Goal: Task Accomplishment & Management: Manage account settings

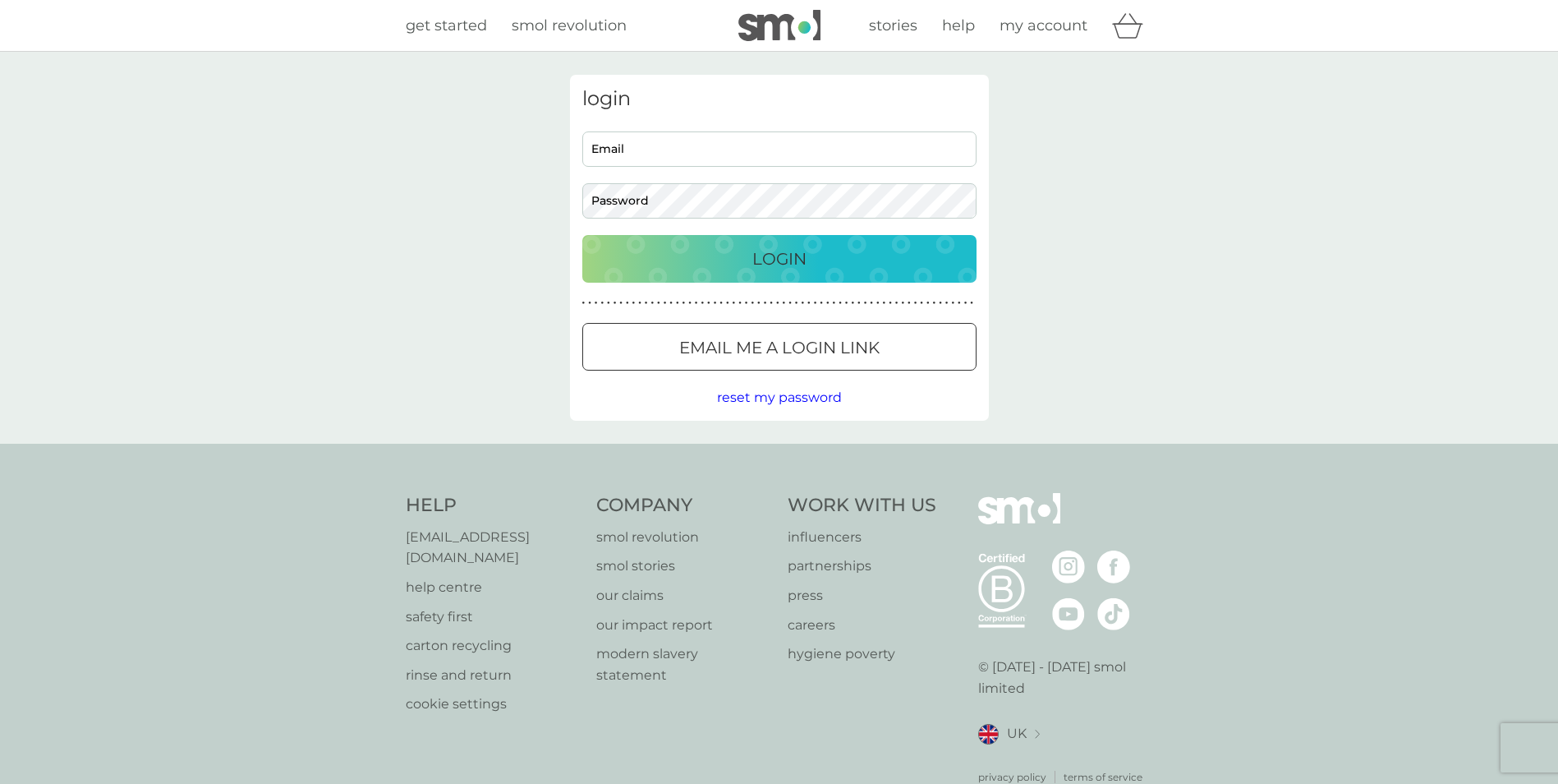
type input "[EMAIL_ADDRESS][DOMAIN_NAME]"
click at [765, 263] on p "Login" at bounding box center [779, 259] width 55 height 26
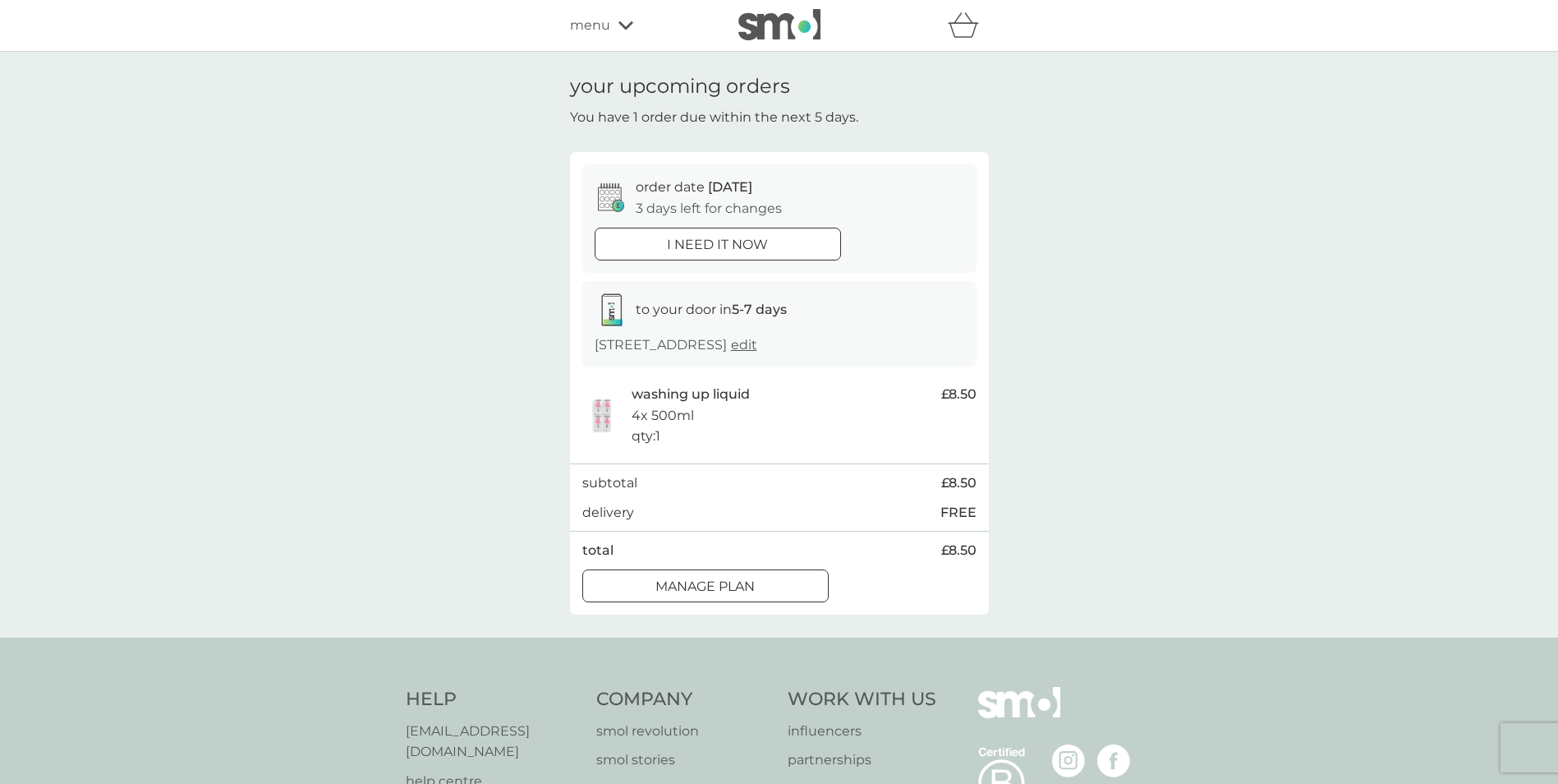
click at [769, 582] on div "Manage plan" at bounding box center [706, 585] width 245 height 21
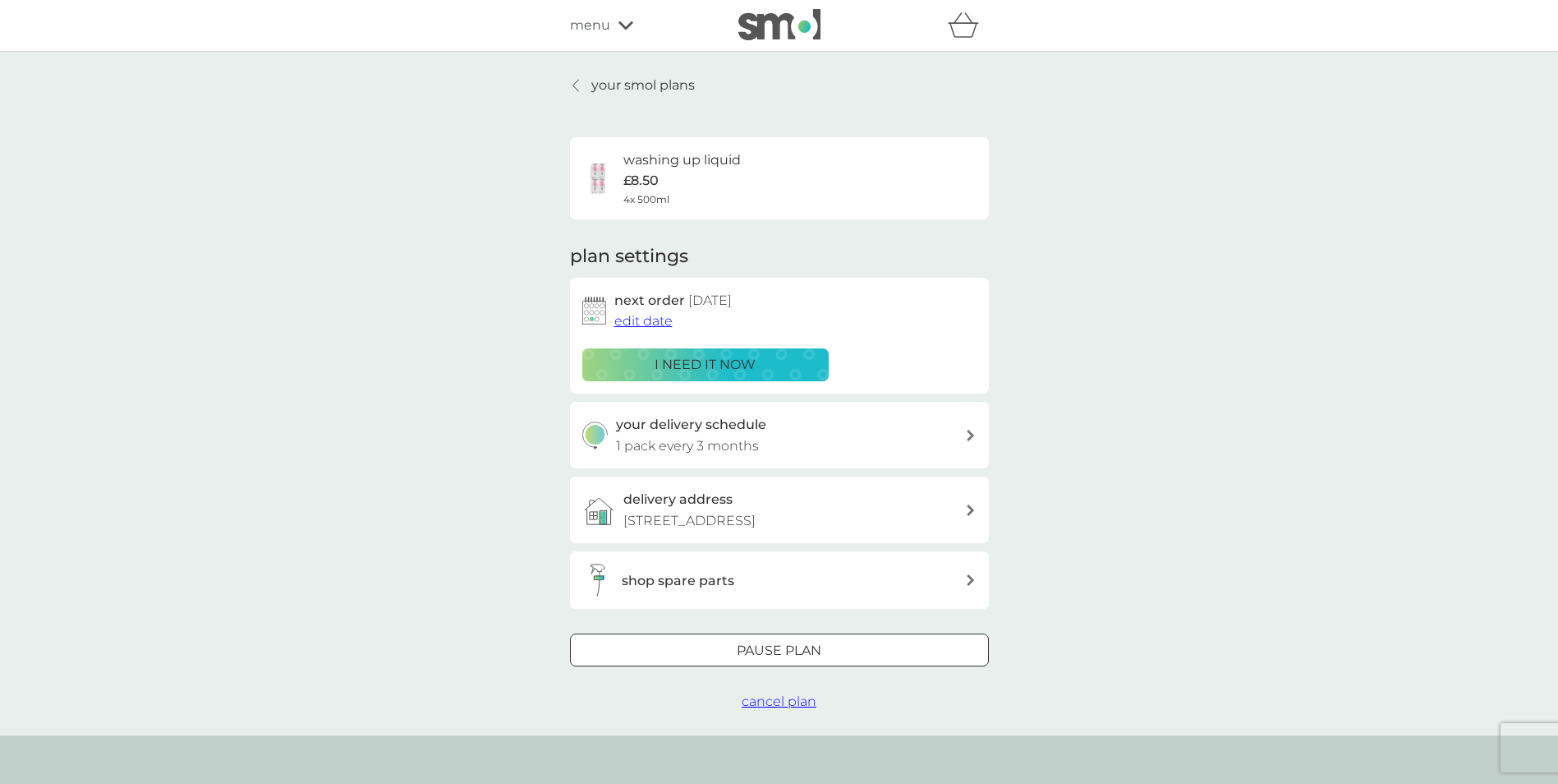
click at [634, 81] on p "your smol plans" at bounding box center [644, 85] width 104 height 21
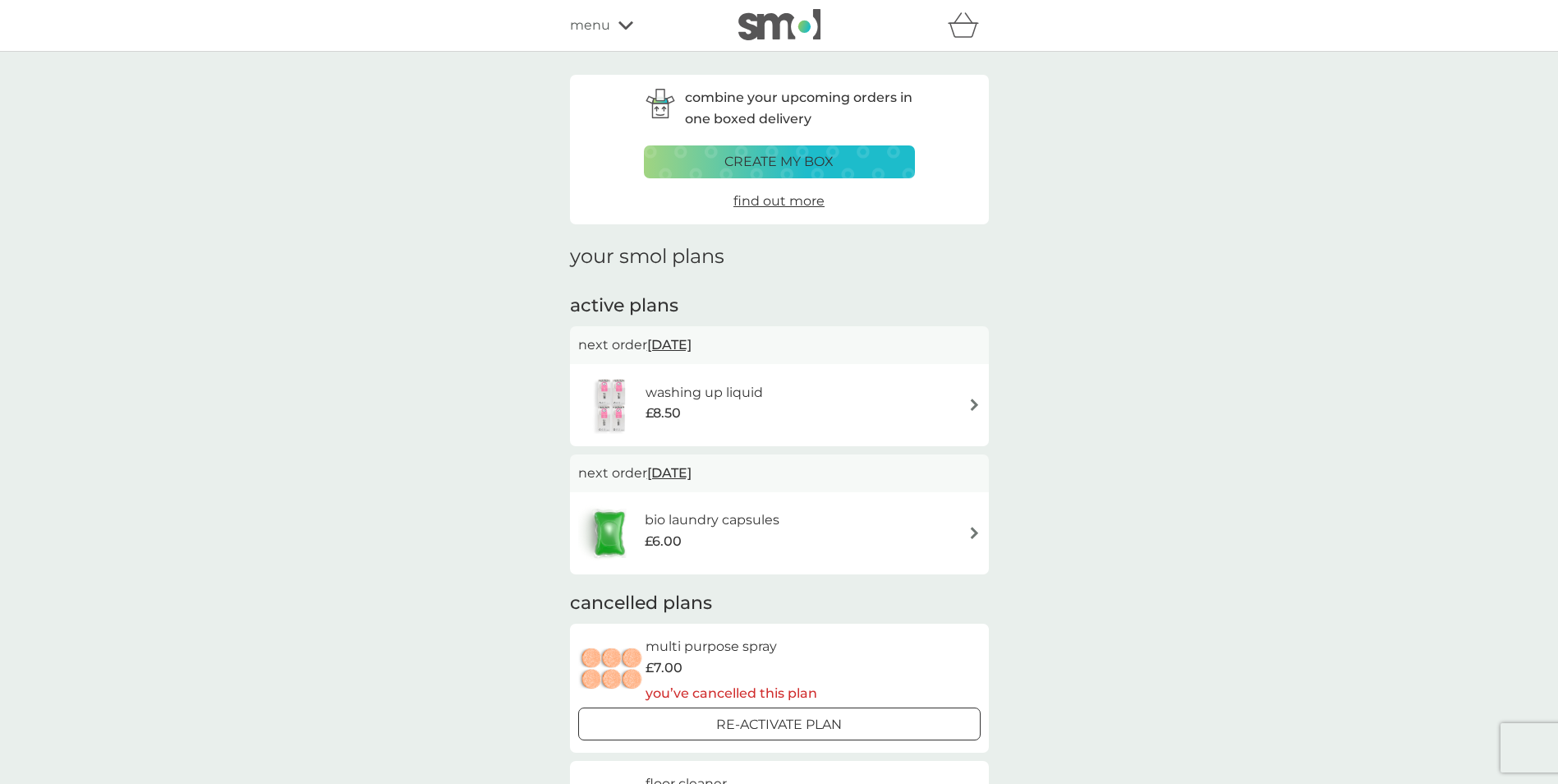
click at [689, 467] on span "[DATE]" at bounding box center [669, 473] width 45 height 32
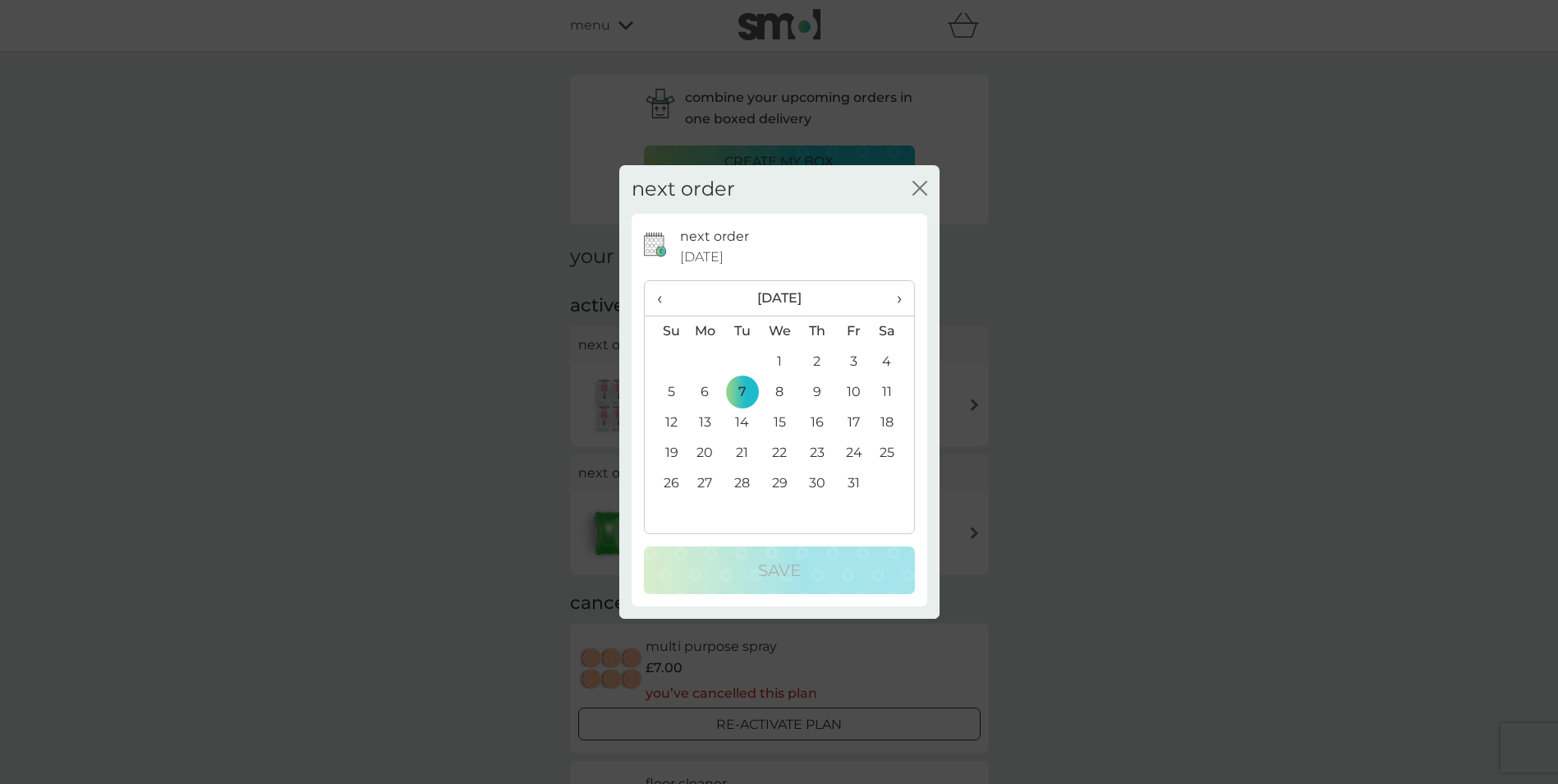
click at [659, 300] on span "‹" at bounding box center [666, 299] width 17 height 35
click at [810, 392] on td "11" at bounding box center [817, 392] width 37 height 30
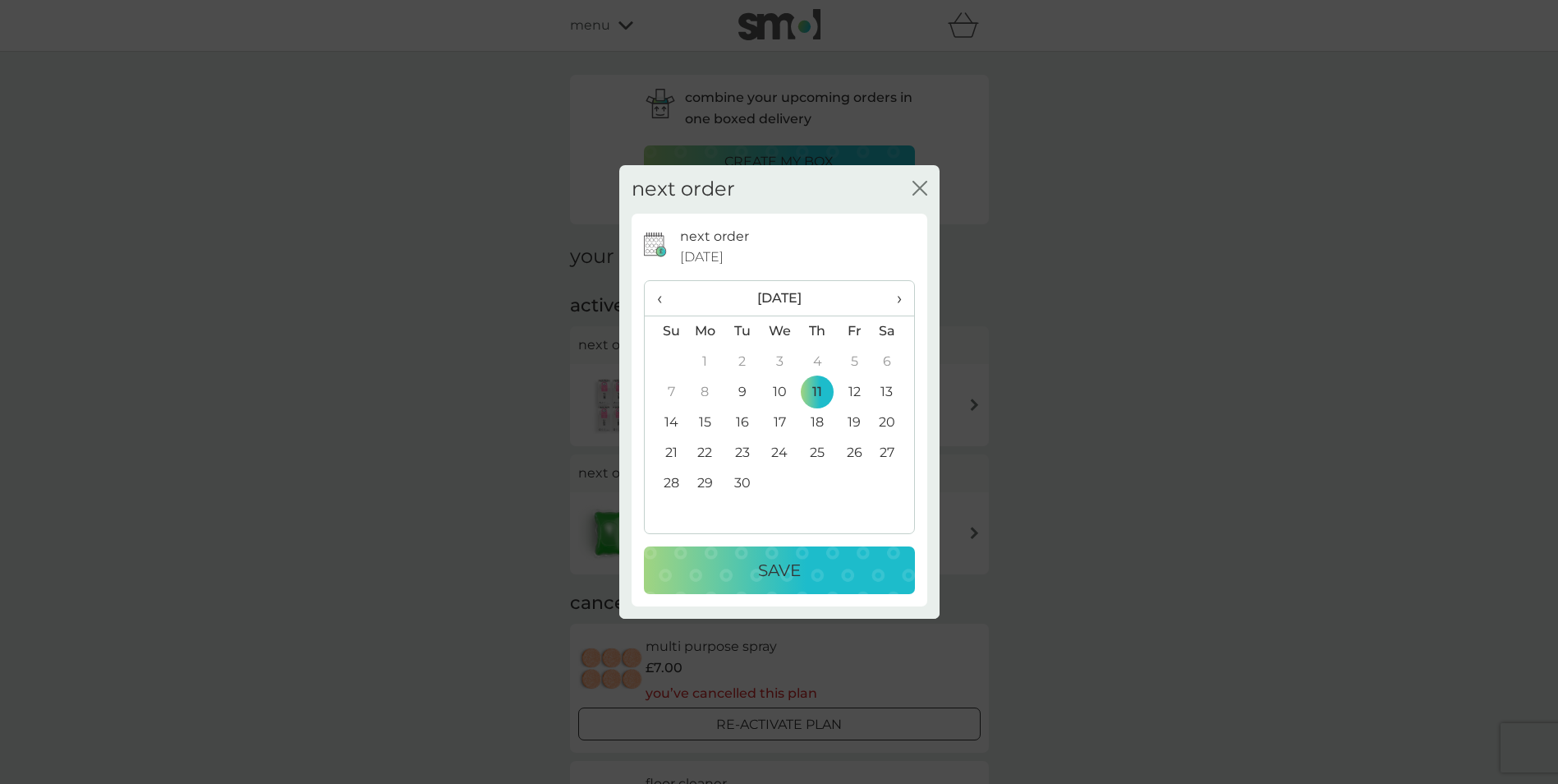
click at [832, 566] on div "Save" at bounding box center [779, 570] width 239 height 26
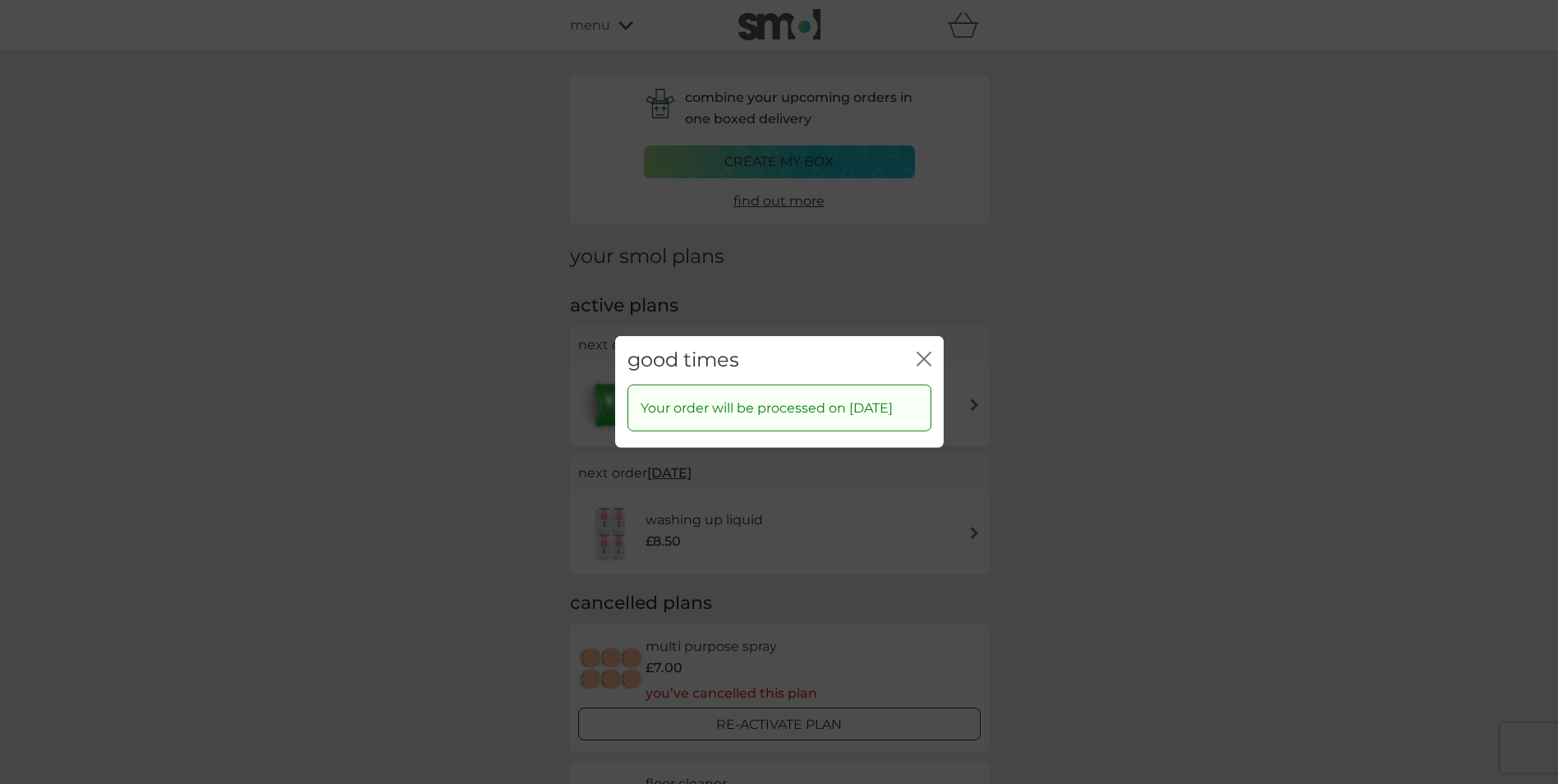
click at [932, 346] on div "good times close" at bounding box center [779, 360] width 329 height 48
click at [927, 352] on icon "close" at bounding box center [924, 359] width 15 height 15
